Goal: Use online tool/utility: Utilize a website feature to perform a specific function

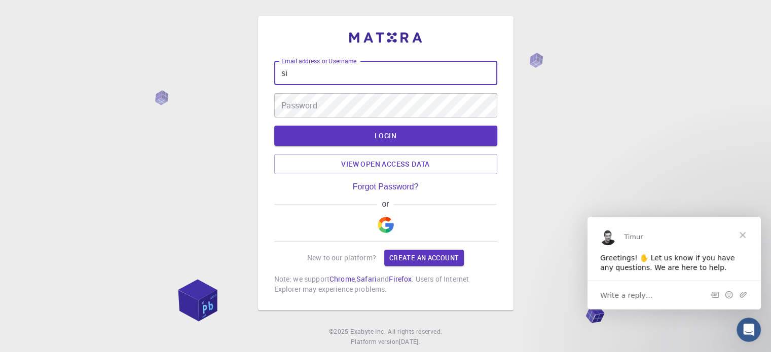
type input "s"
paste input "[EMAIL_ADDRESS][PERSON_NAME][DOMAIN_NAME]"
type input "[EMAIL_ADDRESS][PERSON_NAME][DOMAIN_NAME]"
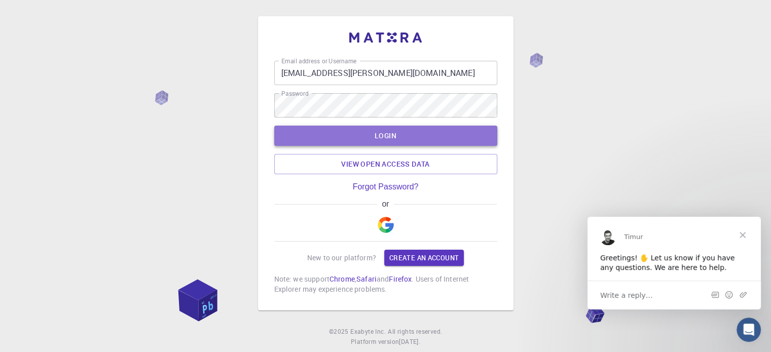
click at [374, 141] on button "LOGIN" at bounding box center [385, 136] width 223 height 20
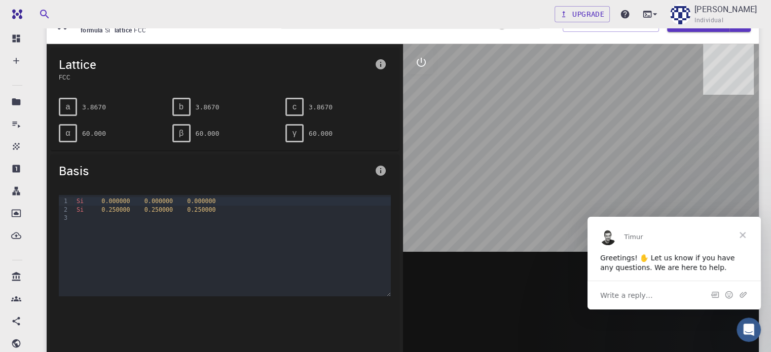
scroll to position [53, 0]
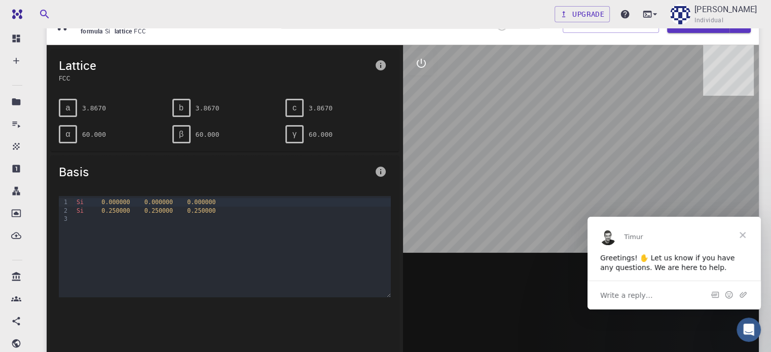
click at [751, 230] on span "Close" at bounding box center [743, 235] width 37 height 37
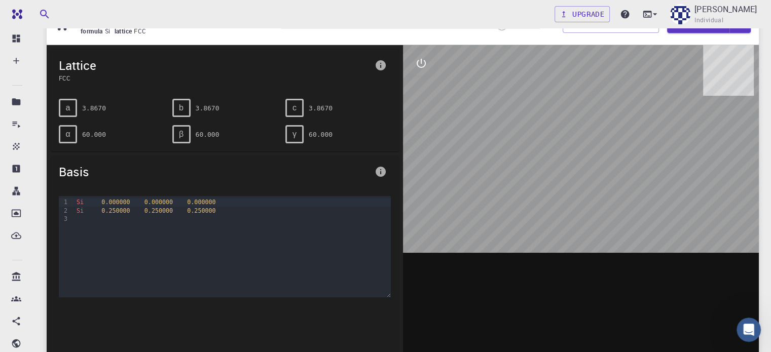
drag, startPoint x: 583, startPoint y: 164, endPoint x: 538, endPoint y: 121, distance: 62.4
click at [538, 121] on div at bounding box center [581, 202] width 357 height 315
click at [423, 59] on icon "interactive" at bounding box center [421, 63] width 12 height 12
click at [416, 119] on button "parameters" at bounding box center [421, 112] width 24 height 24
click at [416, 58] on icon "interactive" at bounding box center [421, 63] width 12 height 12
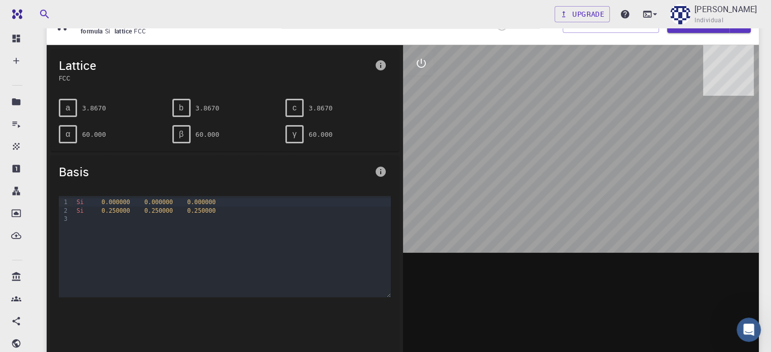
drag, startPoint x: 628, startPoint y: 155, endPoint x: 513, endPoint y: 132, distance: 117.5
click at [513, 132] on div at bounding box center [581, 202] width 357 height 315
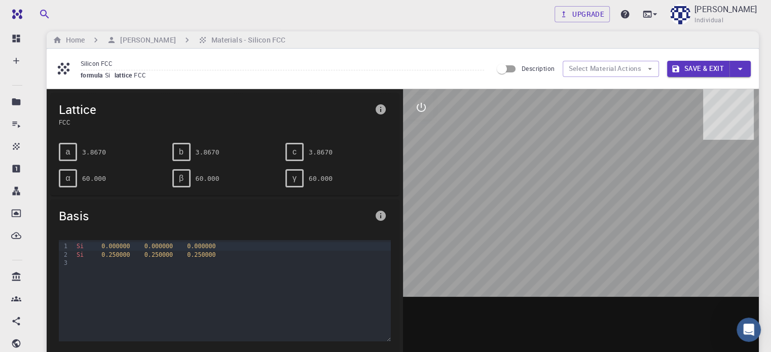
scroll to position [0, 0]
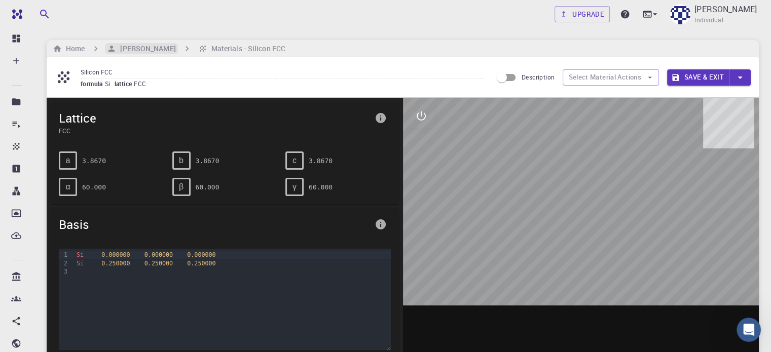
click at [175, 47] on h6 "[PERSON_NAME]" at bounding box center [145, 48] width 59 height 11
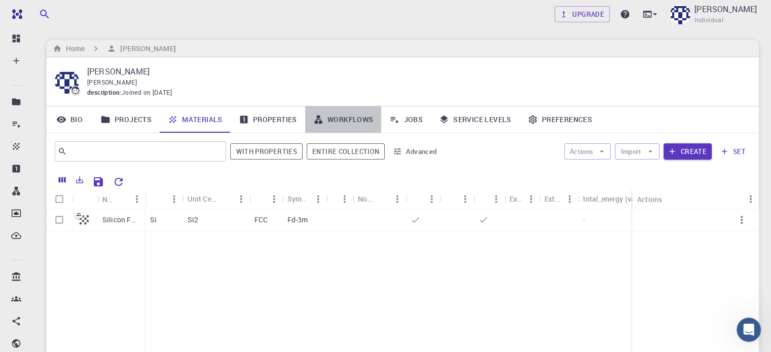
click at [365, 118] on link "Workflows" at bounding box center [343, 120] width 77 height 26
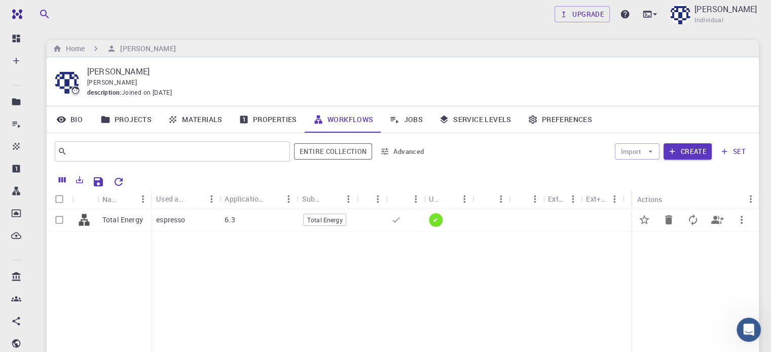
click at [138, 221] on p "Total Energy" at bounding box center [122, 220] width 41 height 10
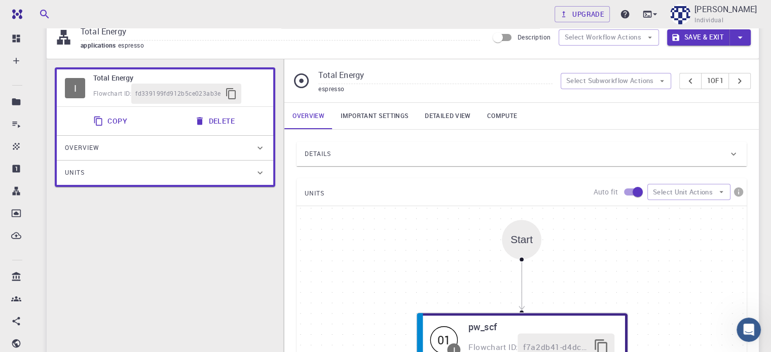
scroll to position [41, 0]
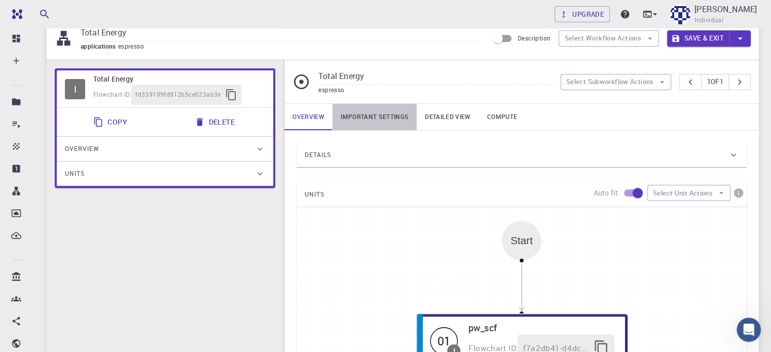
click at [372, 125] on link "Important settings" at bounding box center [375, 117] width 84 height 26
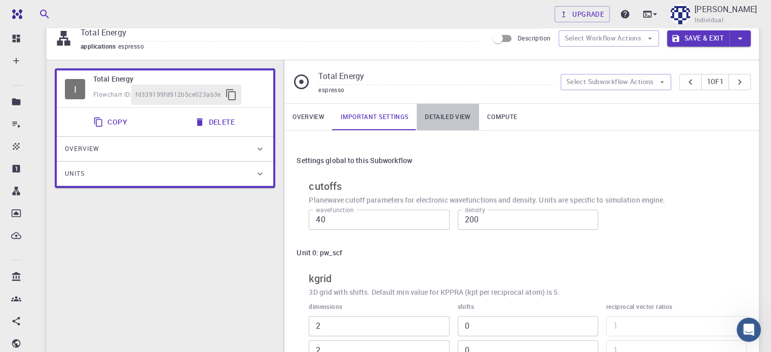
click at [451, 123] on link "Detailed view" at bounding box center [448, 117] width 62 height 26
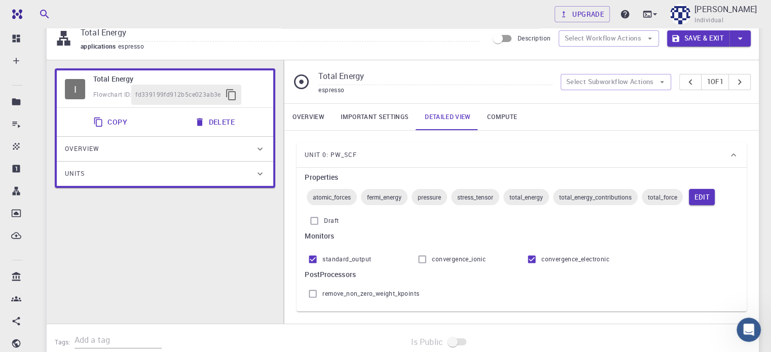
click at [494, 121] on link "Compute" at bounding box center [502, 117] width 46 height 26
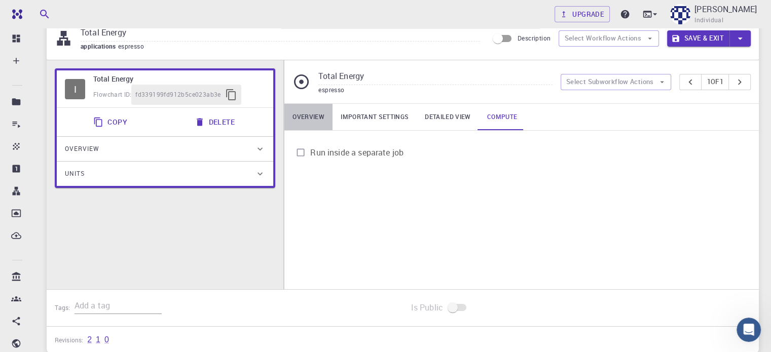
click at [314, 115] on link "Overview" at bounding box center [309, 117] width 48 height 26
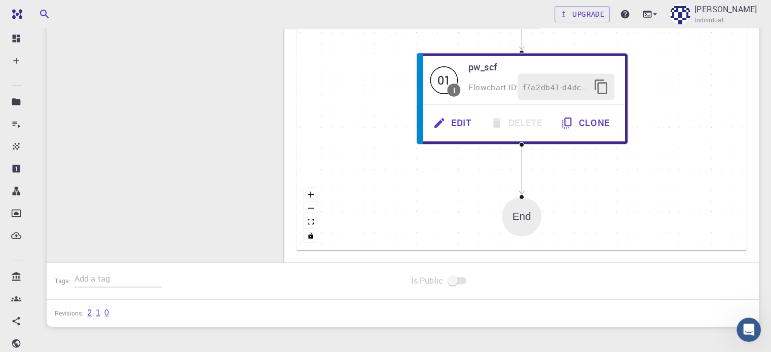
scroll to position [302, 0]
click at [524, 222] on div "End" at bounding box center [522, 217] width 19 height 12
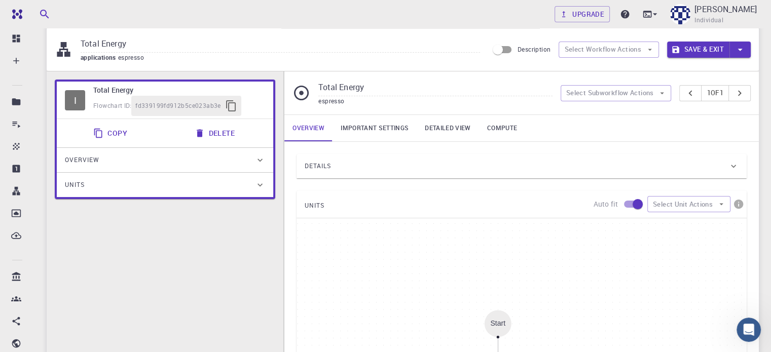
scroll to position [30, 0]
click at [231, 152] on div "Overview" at bounding box center [160, 160] width 190 height 16
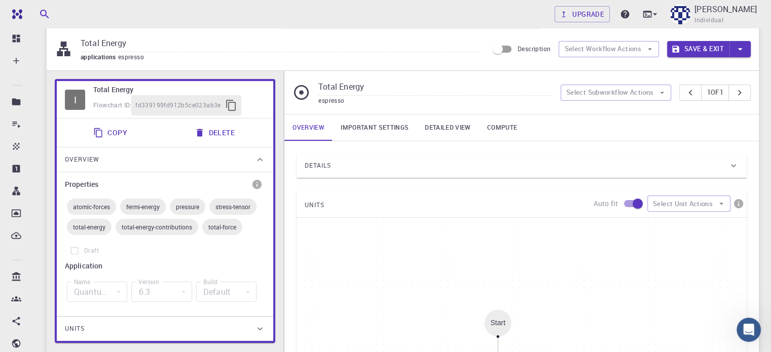
click at [231, 152] on div "Overview" at bounding box center [160, 160] width 190 height 16
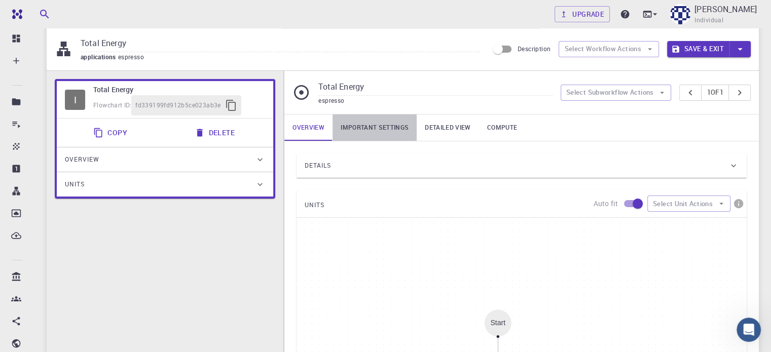
click at [365, 131] on link "Important settings" at bounding box center [375, 128] width 84 height 26
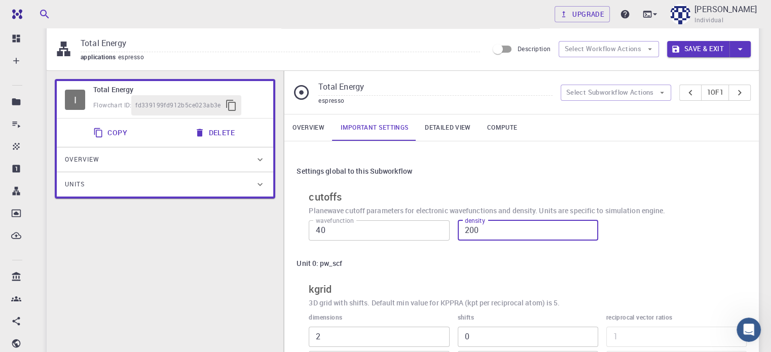
click at [467, 235] on input "200" at bounding box center [528, 231] width 140 height 20
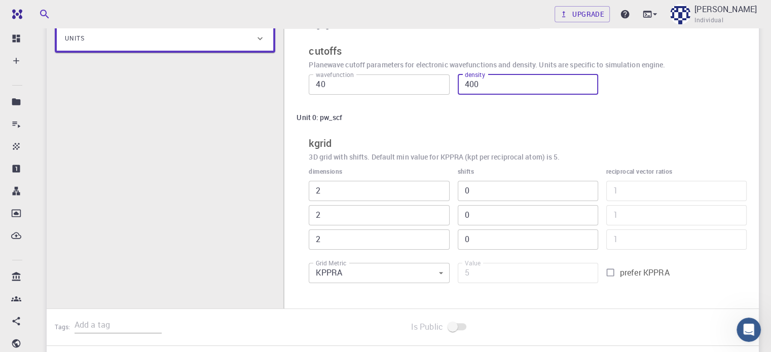
scroll to position [178, 0]
type input "400"
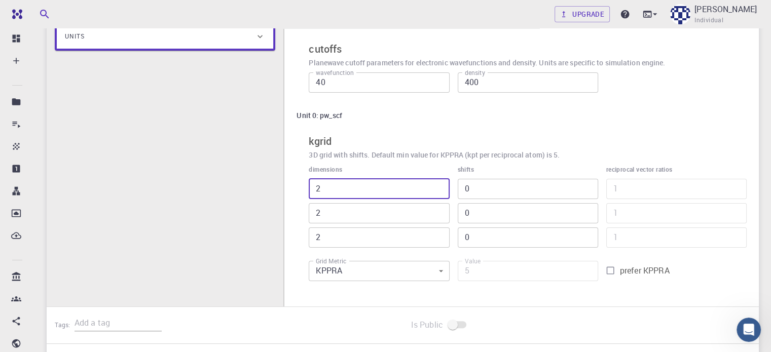
click at [380, 190] on input "2" at bounding box center [379, 189] width 140 height 20
type input "1"
type input "8"
type input "17"
type input "136"
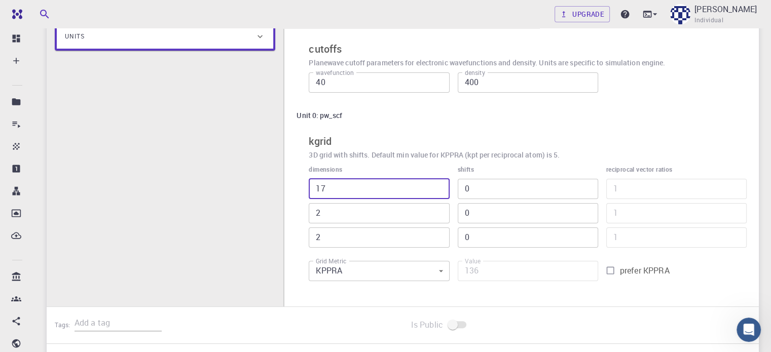
type input "1"
type input "8"
type input "17"
type input "136"
type input "16"
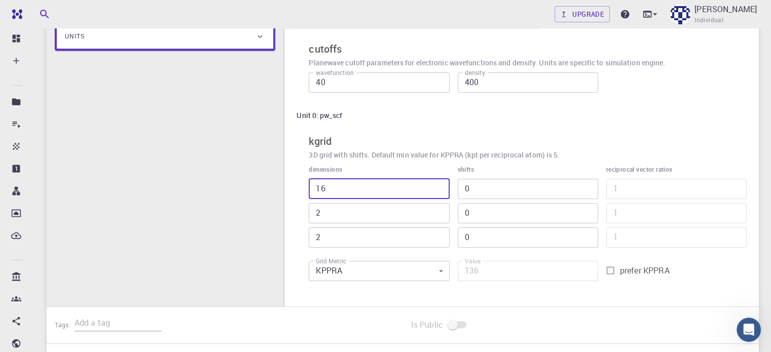
type input "128"
type input "15"
type input "120"
type input "14"
type input "112"
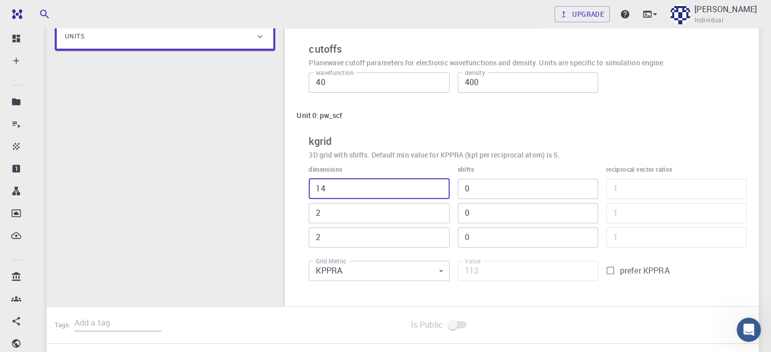
type input "13"
type input "104"
type input "12"
type input "96"
type input "11"
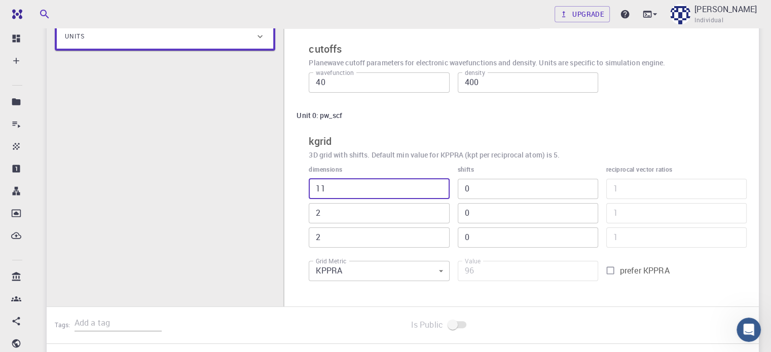
type input "88"
type input "10"
type input "80"
type input "9"
type input "72"
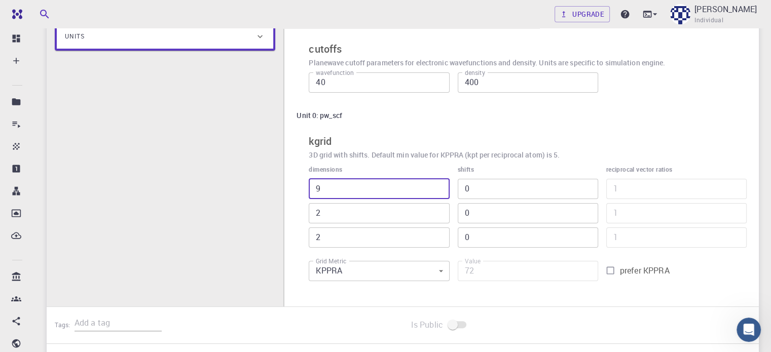
type input "8"
type input "64"
type input "7"
type input "56"
type input "3"
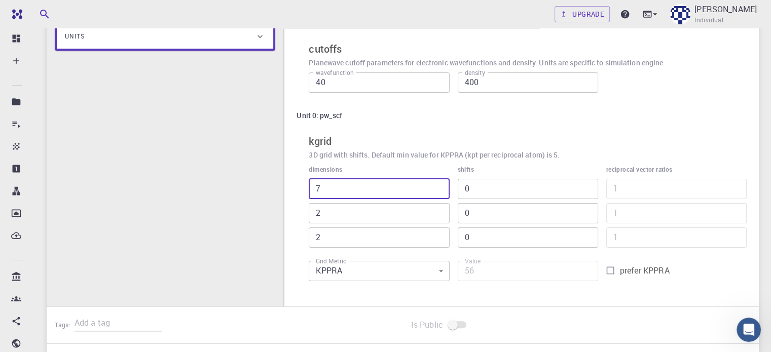
type input "84"
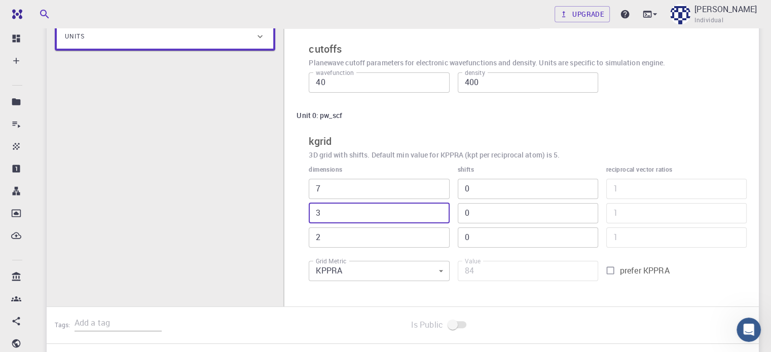
click at [436, 209] on input "3" at bounding box center [379, 213] width 140 height 20
type input "4"
type input "112"
click at [436, 209] on input "4" at bounding box center [379, 213] width 140 height 20
type input "5"
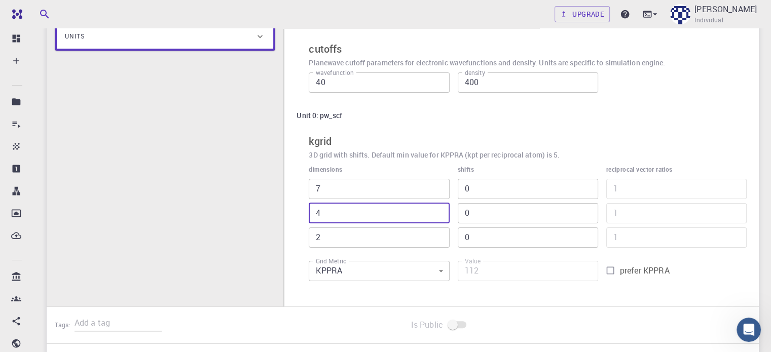
type input "140"
click at [436, 209] on input "5" at bounding box center [379, 213] width 140 height 20
type input "6"
click at [436, 209] on input "6" at bounding box center [379, 213] width 140 height 20
type input "168"
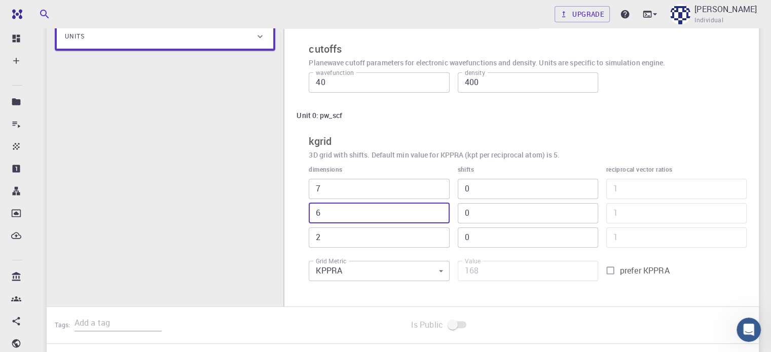
type input "7"
type input "196"
click at [436, 209] on input "7" at bounding box center [379, 213] width 140 height 20
type input "8"
type input "224"
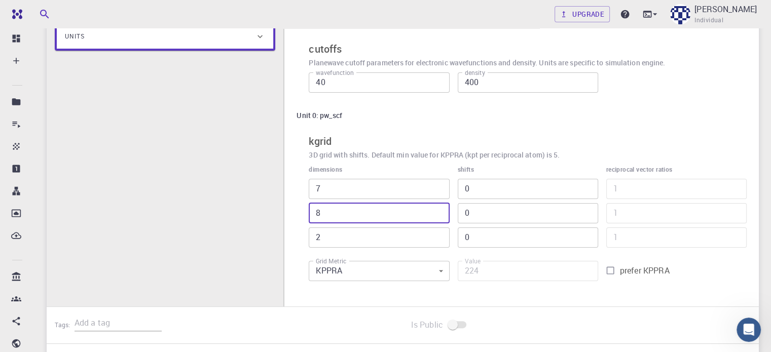
click at [436, 209] on input "8" at bounding box center [379, 213] width 140 height 20
type input "9"
type input "252"
click at [436, 209] on input "9" at bounding box center [379, 213] width 140 height 20
type input "8"
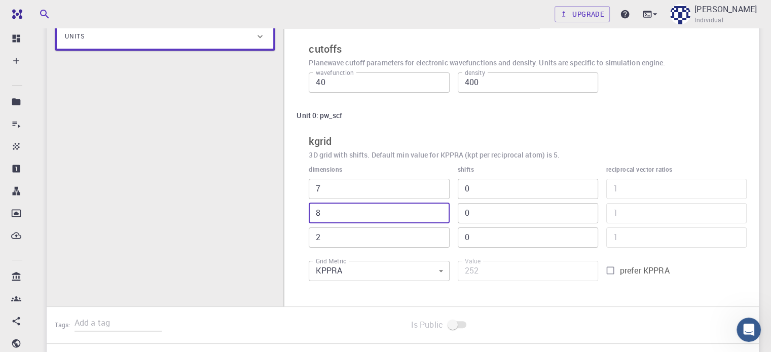
type input "224"
click at [439, 218] on input "8" at bounding box center [379, 213] width 140 height 20
type input "7"
type input "196"
type input "7"
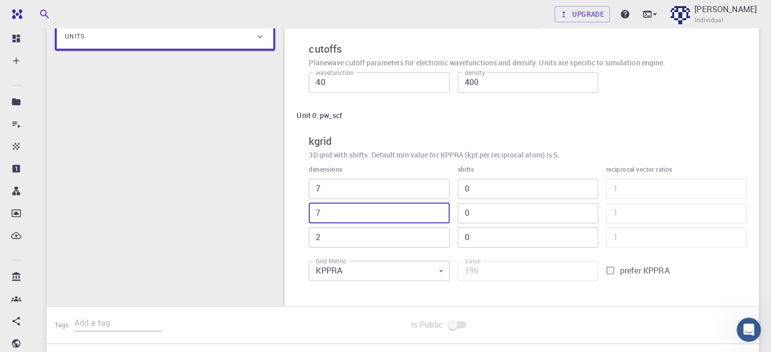
click at [439, 218] on input "7" at bounding box center [379, 213] width 140 height 20
type input "1"
type input "98"
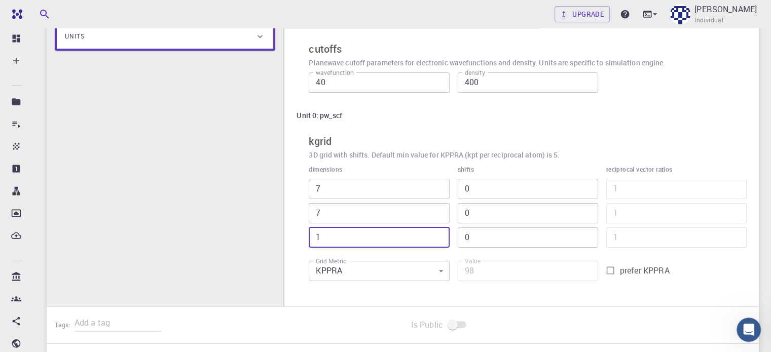
type input "1"
click at [438, 241] on input "1" at bounding box center [379, 238] width 140 height 20
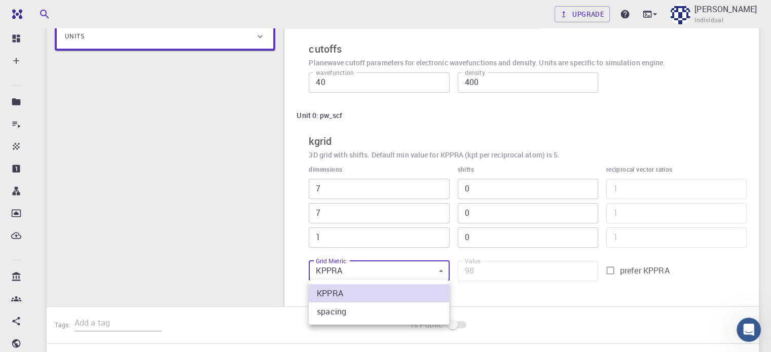
click at [431, 273] on body "Free Dashboard Create New Job New Material Create Material Upload File Import f…" at bounding box center [385, 136] width 771 height 628
click at [167, 242] on div at bounding box center [385, 176] width 771 height 352
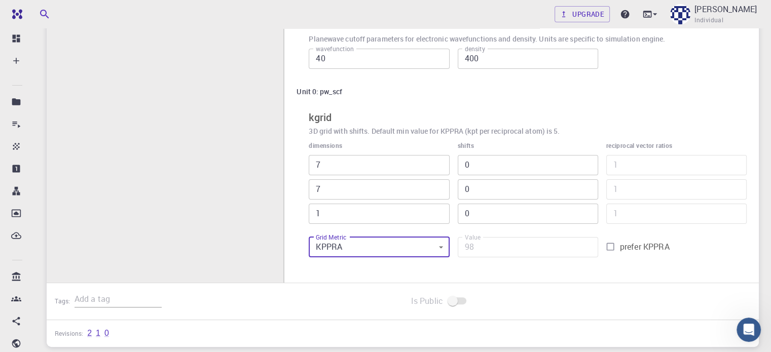
scroll to position [201, 0]
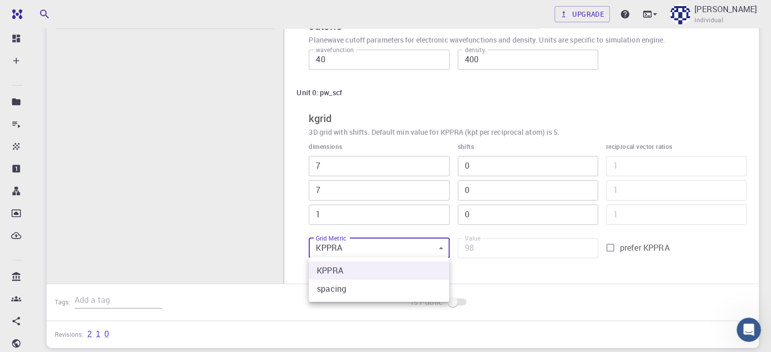
click at [432, 249] on body "Free Dashboard Create New Job New Material Create Material Upload File Import f…" at bounding box center [385, 113] width 771 height 628
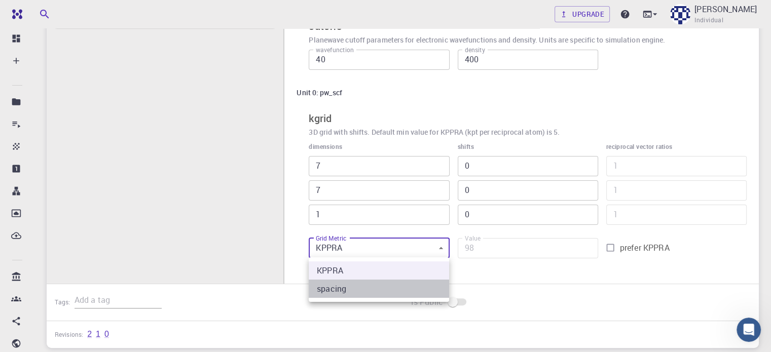
click at [351, 291] on li "spacing" at bounding box center [379, 289] width 140 height 18
type input "1"
type input "0.853"
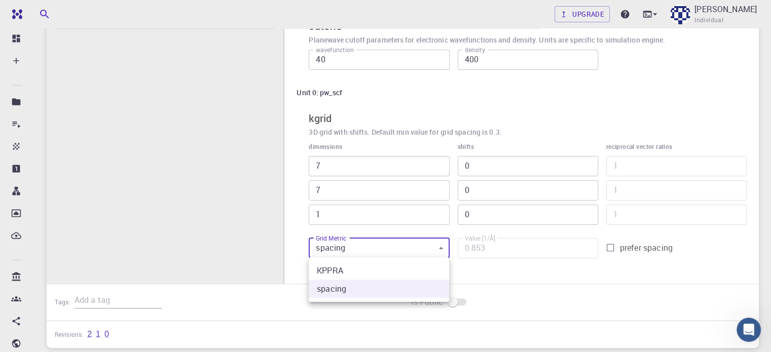
click at [380, 250] on body "Free Dashboard Create New Job New Material Create Material Upload File Import f…" at bounding box center [385, 113] width 771 height 628
click at [380, 250] on div at bounding box center [385, 176] width 771 height 352
click at [442, 247] on body "Free Dashboard Create New Job New Material Create Material Upload File Import f…" at bounding box center [385, 113] width 771 height 628
click at [388, 271] on li "KPPRA" at bounding box center [379, 271] width 140 height 18
type input "0"
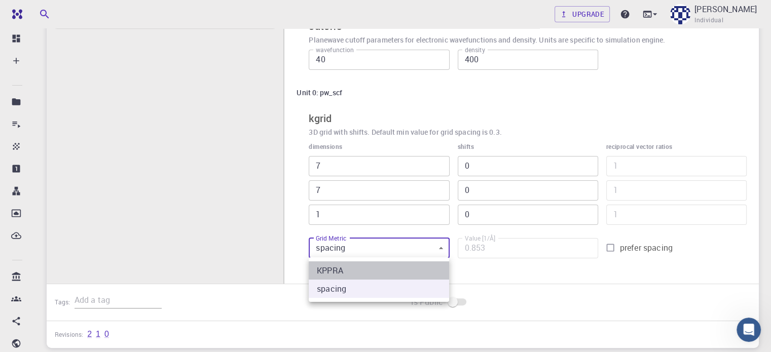
type input "98"
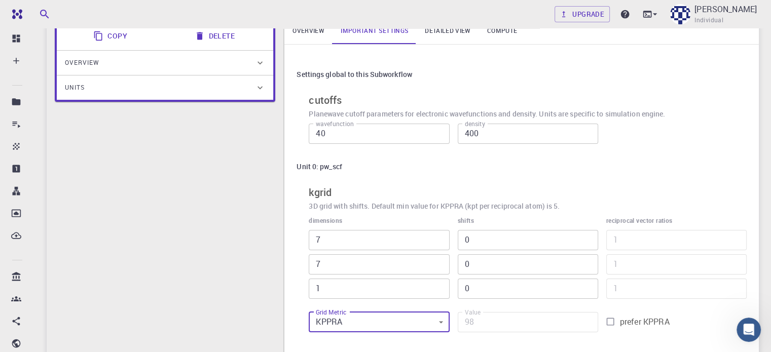
scroll to position [0, 0]
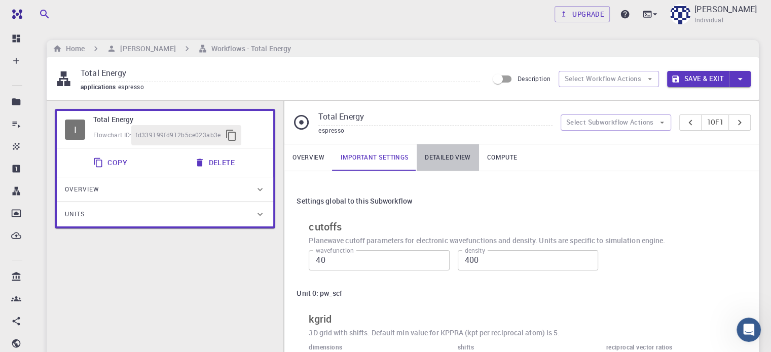
click at [450, 156] on link "Detailed view" at bounding box center [448, 158] width 62 height 26
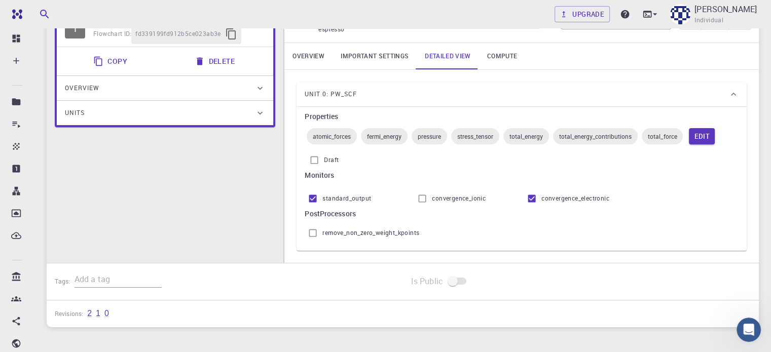
scroll to position [108, 0]
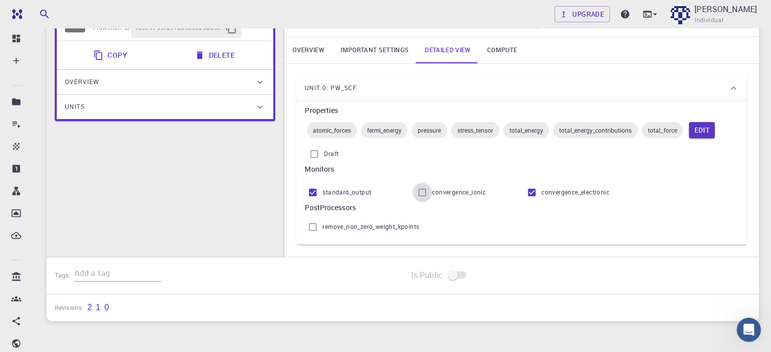
click at [422, 195] on input "convergence_ionic" at bounding box center [422, 192] width 19 height 19
checkbox input "false"
click at [499, 49] on link "Compute" at bounding box center [502, 50] width 46 height 26
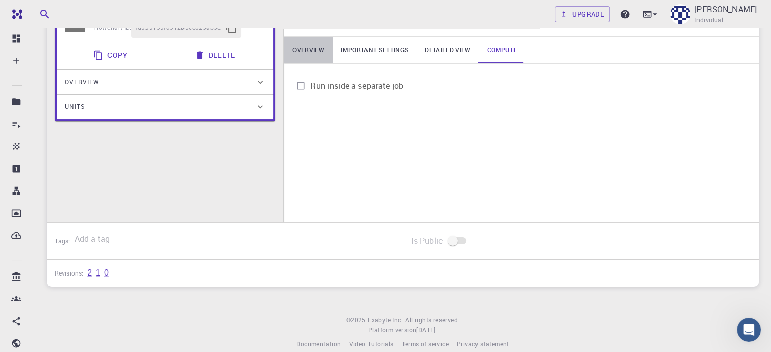
click at [296, 52] on link "Overview" at bounding box center [309, 50] width 48 height 26
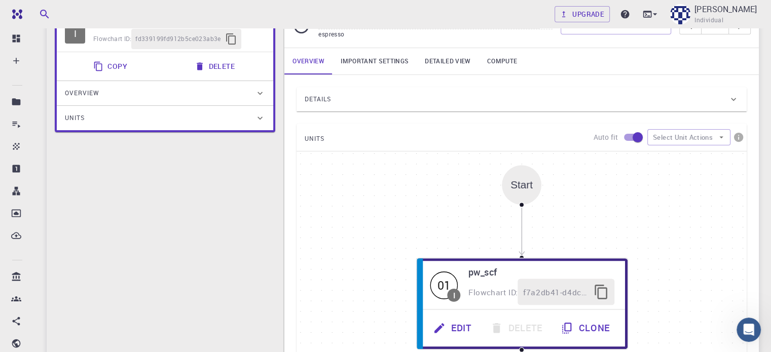
scroll to position [0, 0]
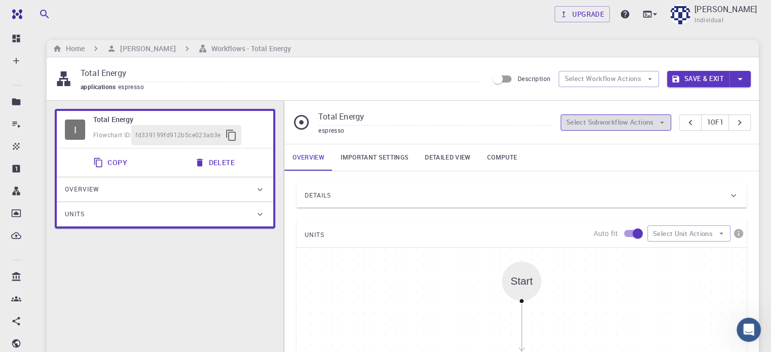
click at [650, 121] on button "Select Subworkflow Actions" at bounding box center [616, 123] width 111 height 16
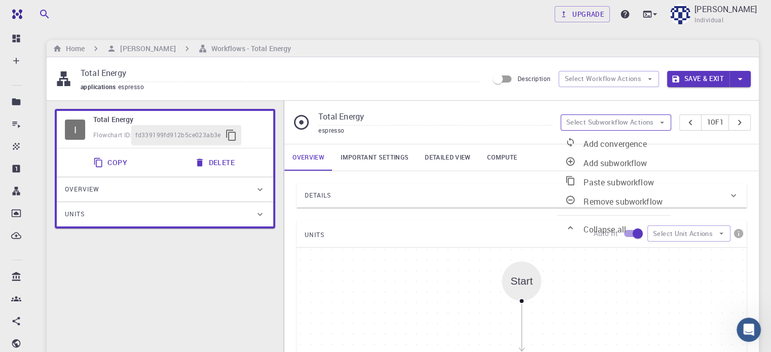
click at [650, 121] on button "Select Subworkflow Actions" at bounding box center [616, 123] width 111 height 16
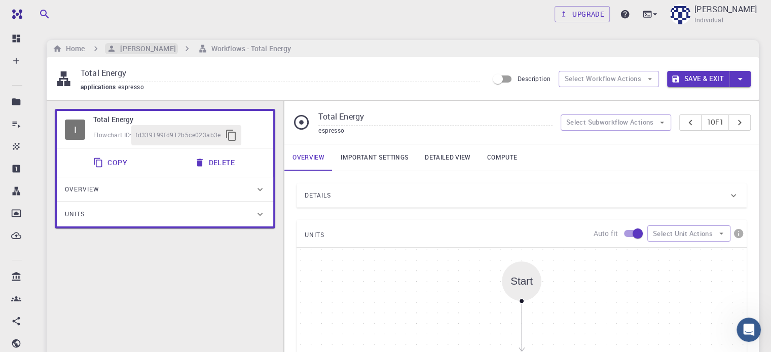
click at [146, 47] on h6 "[PERSON_NAME]" at bounding box center [145, 48] width 59 height 11
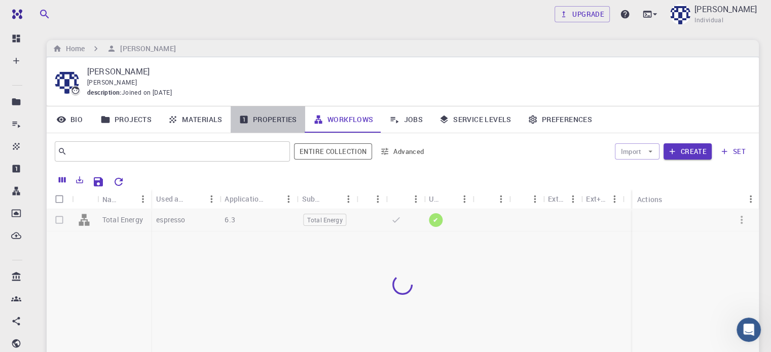
click at [269, 118] on link "Properties" at bounding box center [268, 120] width 75 height 26
